Goal: Task Accomplishment & Management: Manage account settings

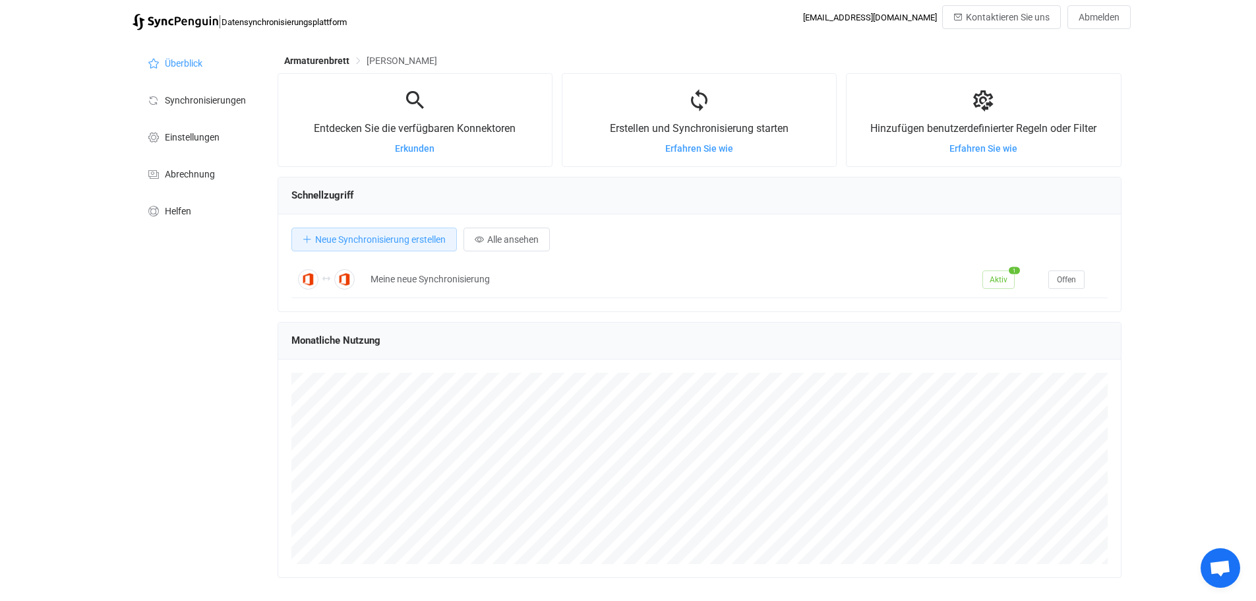
click at [821, 53] on div "Armaturenbrett [PERSON_NAME] Entdecken Sie die verfügbaren Konnektoren Erkunden…" at bounding box center [701, 364] width 860 height 655
click at [180, 127] on li "Einstellungen" at bounding box center [199, 135] width 132 height 37
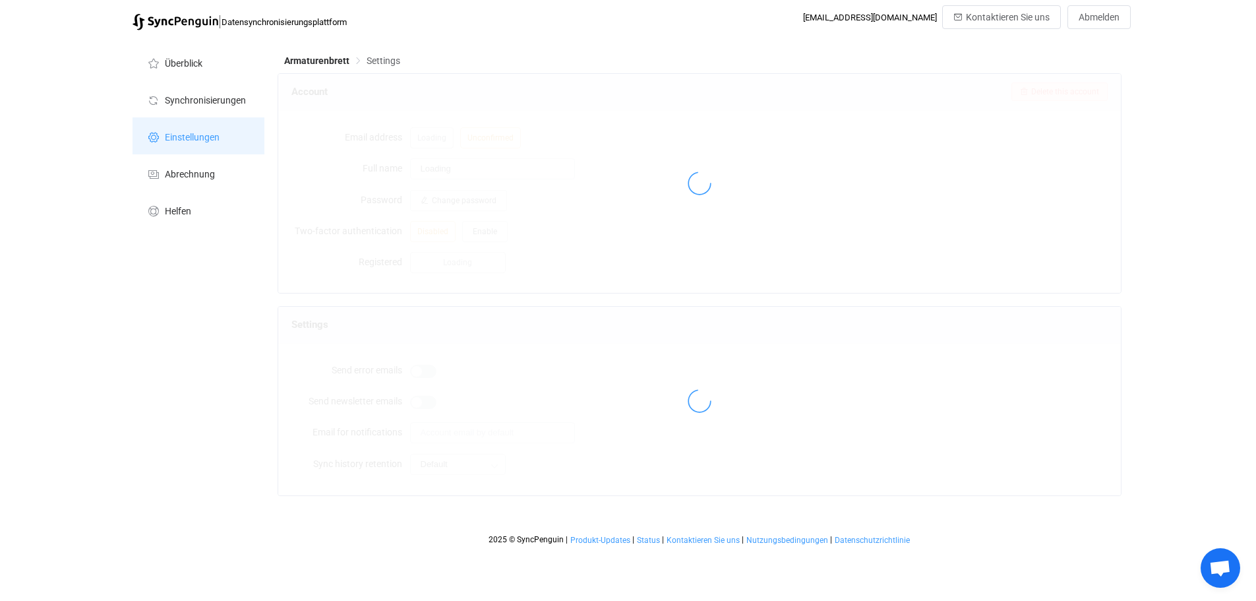
type input "Bissem, [GEOGRAPHIC_DATA]"
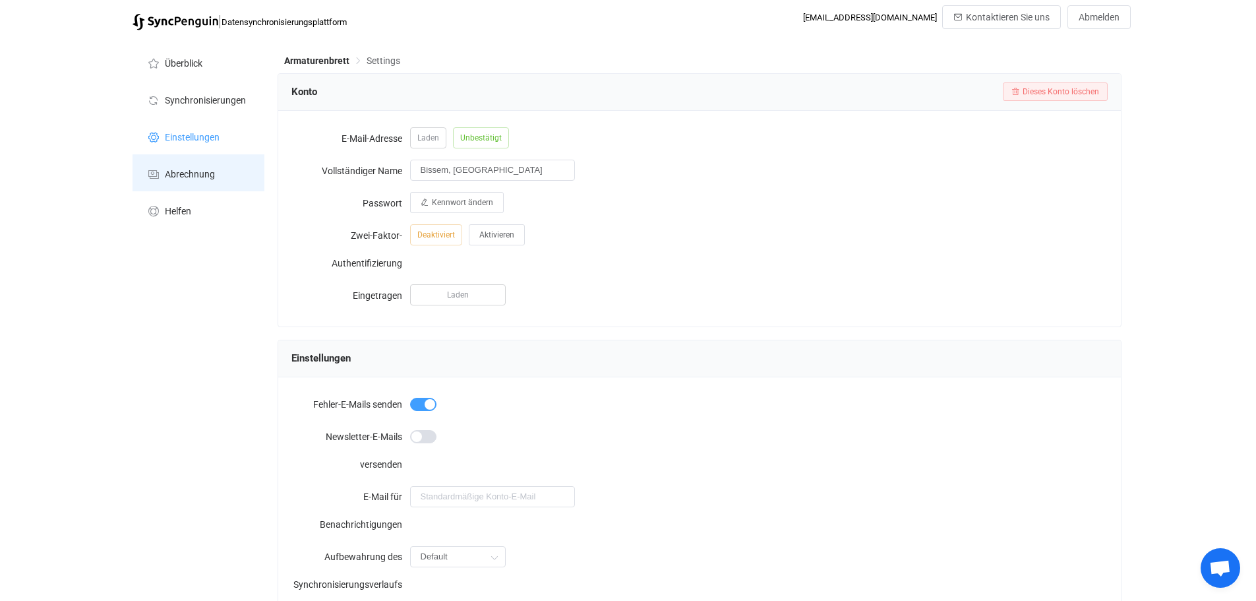
click at [184, 175] on font "Abrechnung" at bounding box center [190, 174] width 50 height 11
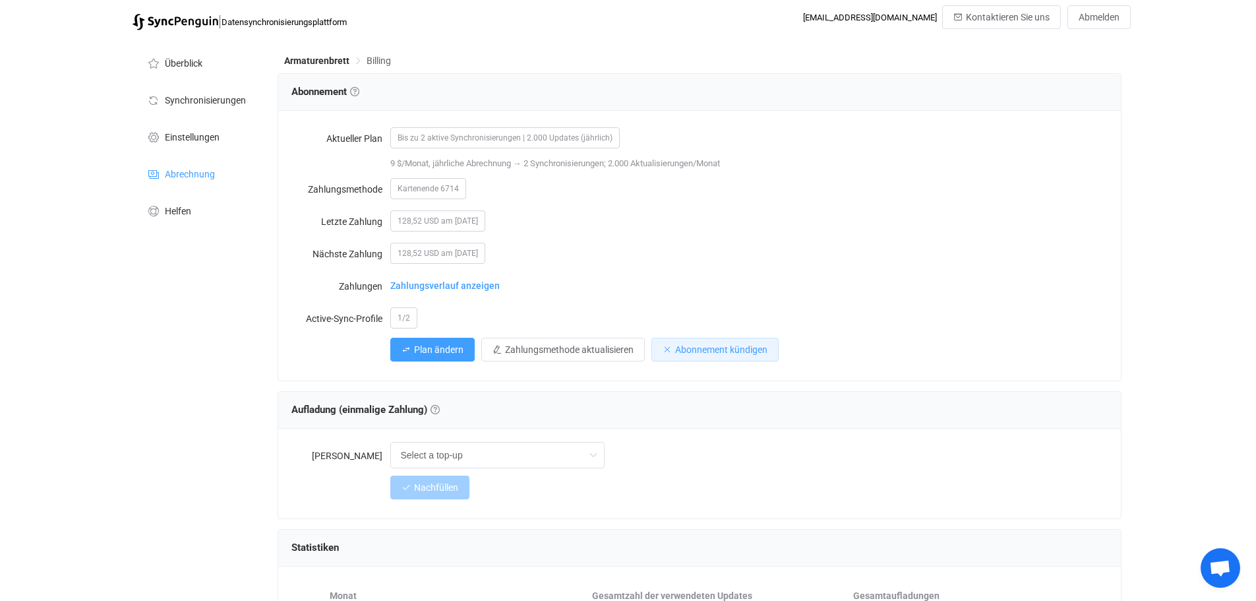
click at [723, 344] on font "Abonnement kündigen" at bounding box center [721, 349] width 92 height 11
click at [793, 413] on font "Bestätigen" at bounding box center [792, 411] width 38 height 9
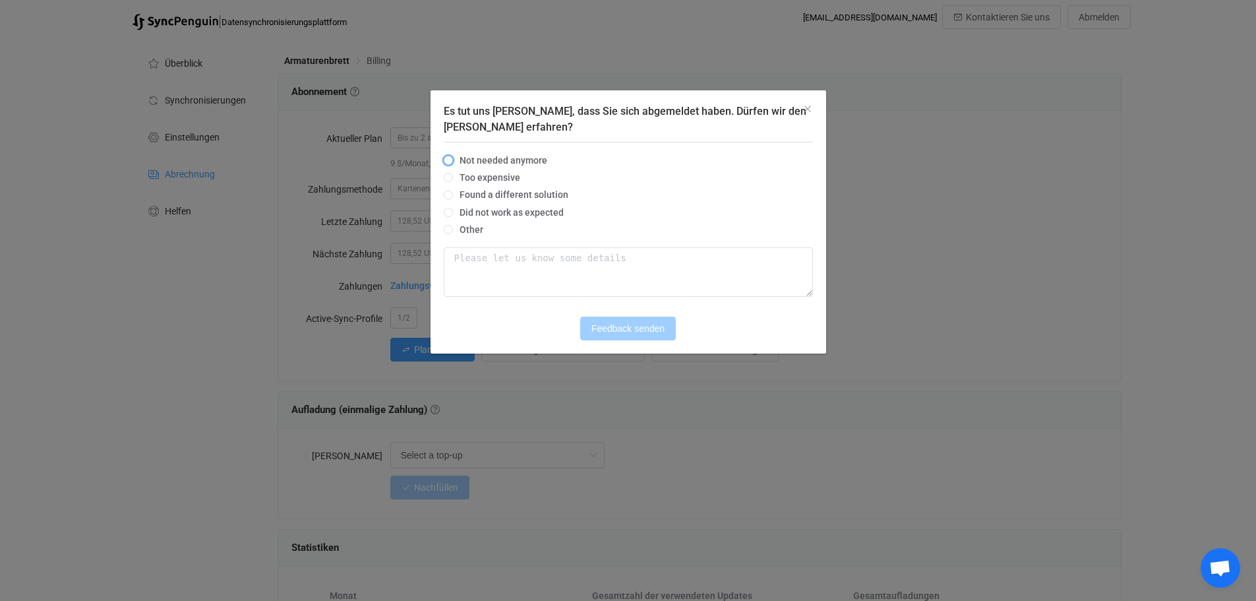
click at [444, 163] on span "Es tut uns leid, dass Sie sich abgemeldet haben. Dürfen wir den Grund erfahren?" at bounding box center [448, 161] width 9 height 11
click at [444, 163] on input "Not needed anymore" at bounding box center [448, 161] width 9 height 11
radio input "true"
click at [641, 334] on font "Feedback senden" at bounding box center [627, 328] width 73 height 11
